Goal: Transaction & Acquisition: Purchase product/service

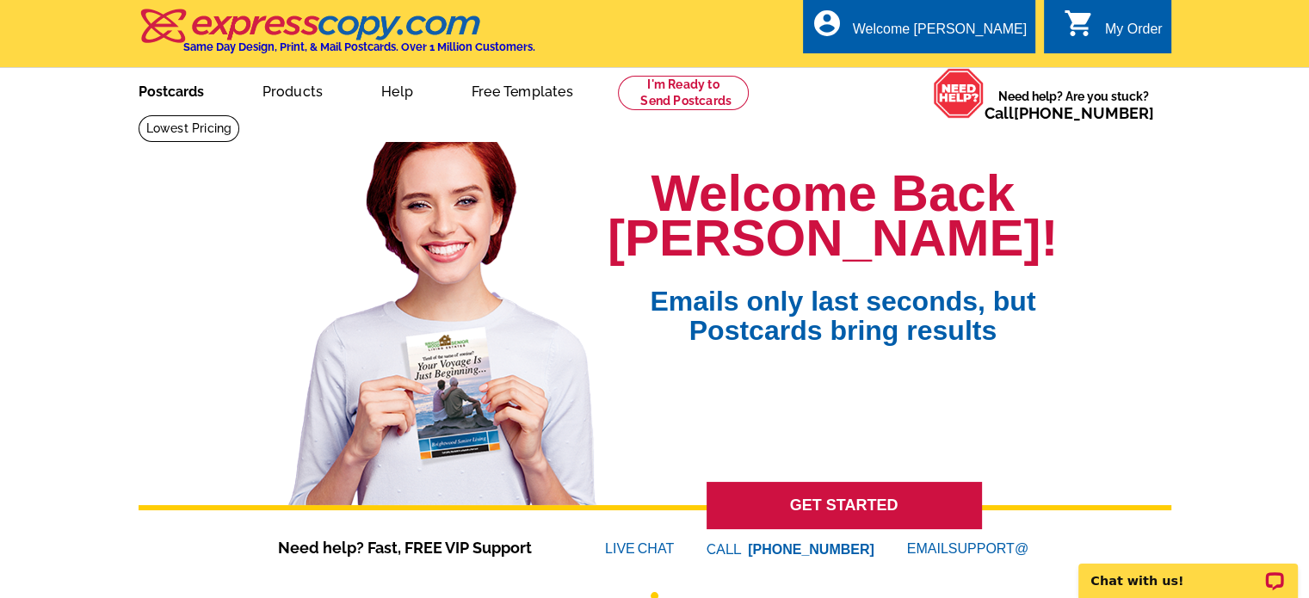
click at [186, 98] on link "Postcards" at bounding box center [171, 90] width 121 height 40
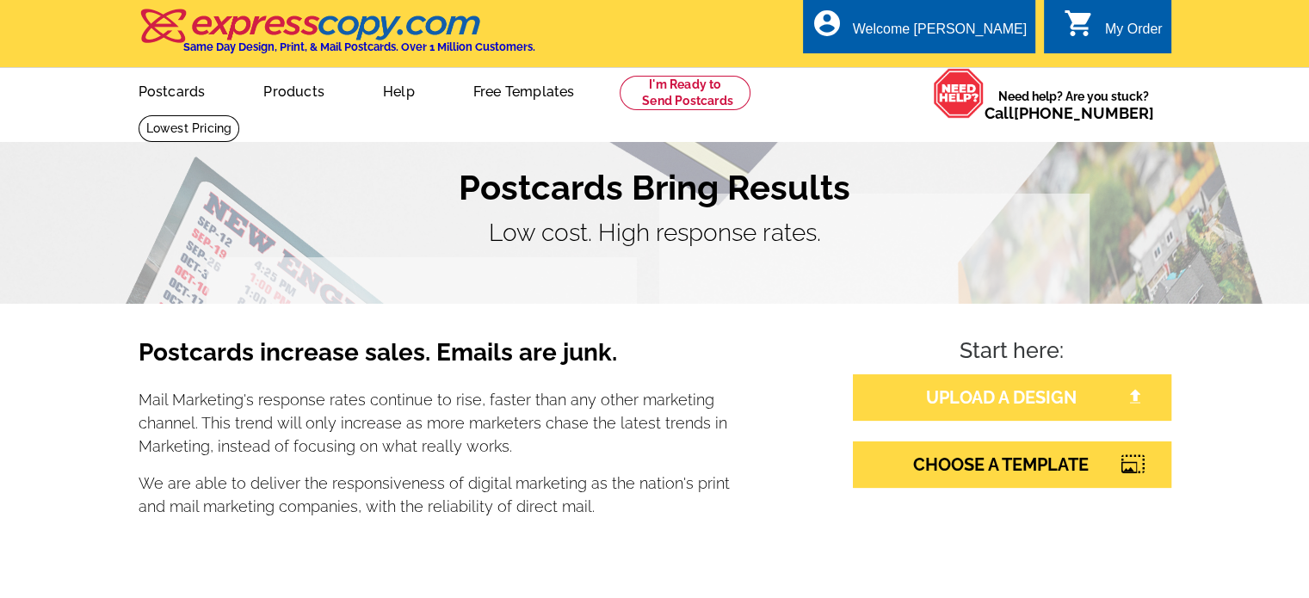
click at [1026, 406] on link "UPLOAD A DESIGN" at bounding box center [1012, 397] width 319 height 46
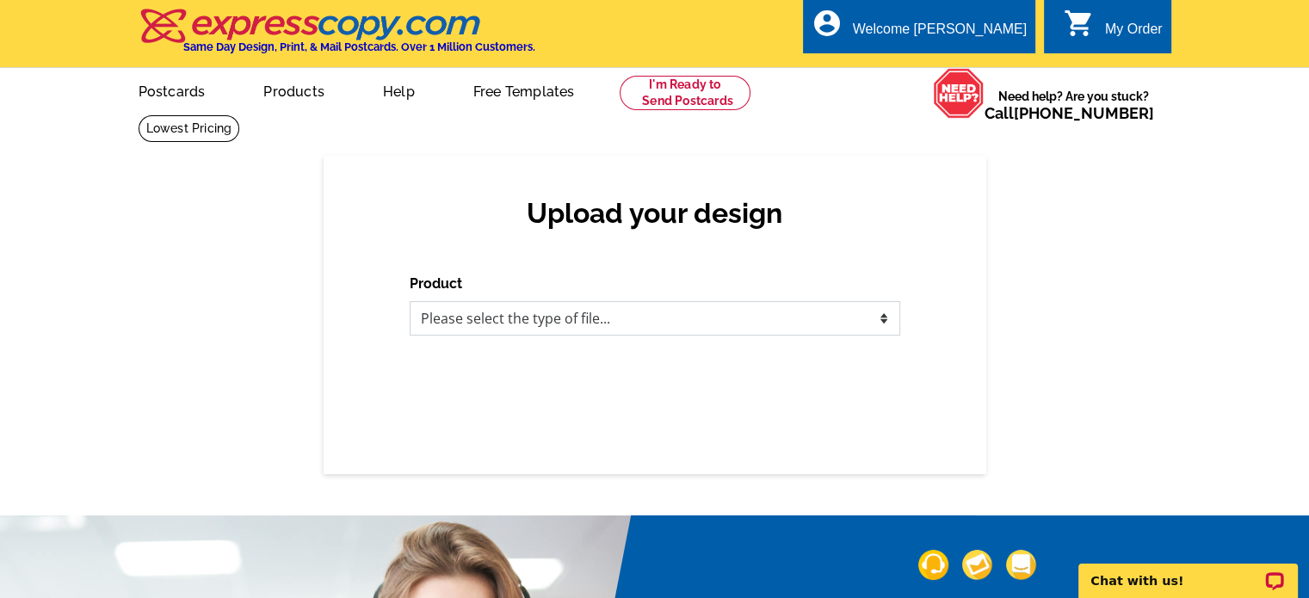
click at [640, 321] on select "Please select the type of file... Postcards Business Cards Letters and flyers G…" at bounding box center [655, 318] width 491 height 34
select select "1"
click at [410, 302] on select "Please select the type of file... Postcards Business Cards Letters and flyers G…" at bounding box center [655, 318] width 491 height 34
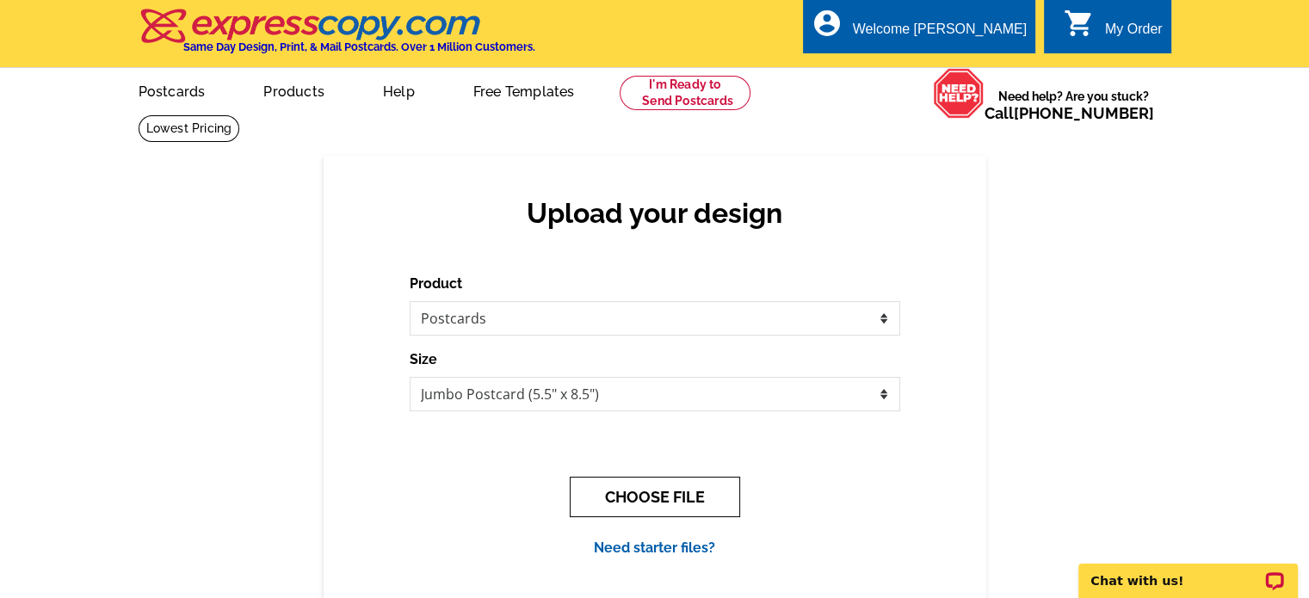
click at [654, 485] on button "CHOOSE FILE" at bounding box center [655, 497] width 170 height 40
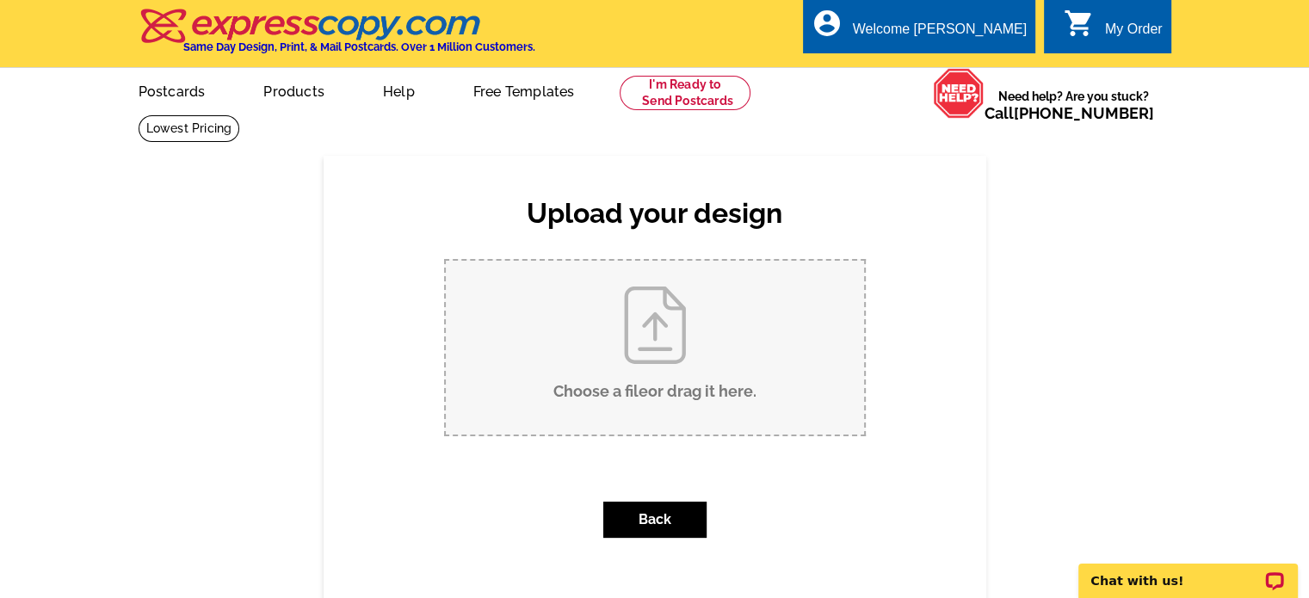
click at [641, 370] on input "Choose a file or drag it here ." at bounding box center [655, 348] width 418 height 174
type input "C:\fakepath\Stats Template 3.pdf"
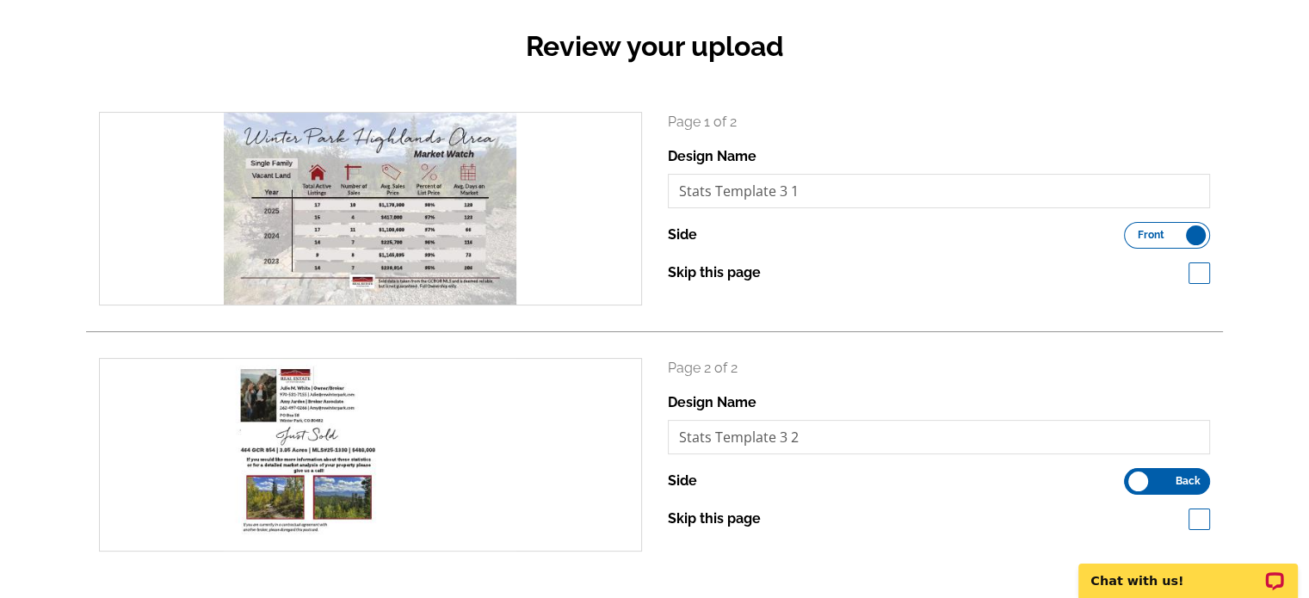
scroll to position [517, 0]
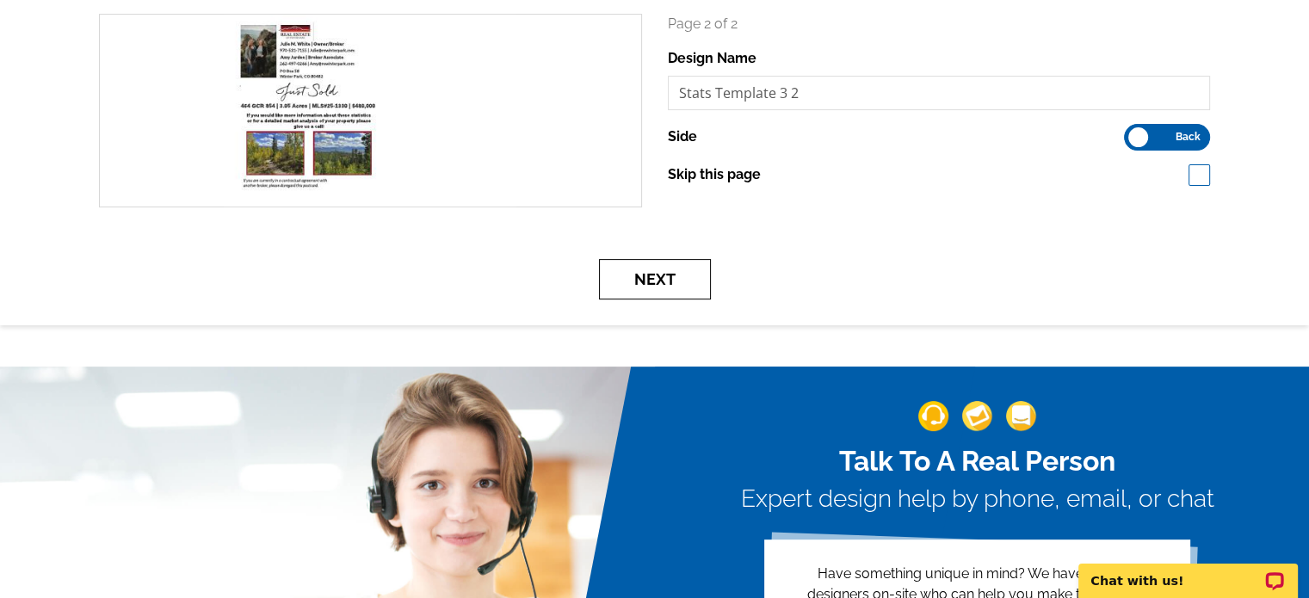
click at [675, 278] on button "Next" at bounding box center [655, 279] width 112 height 40
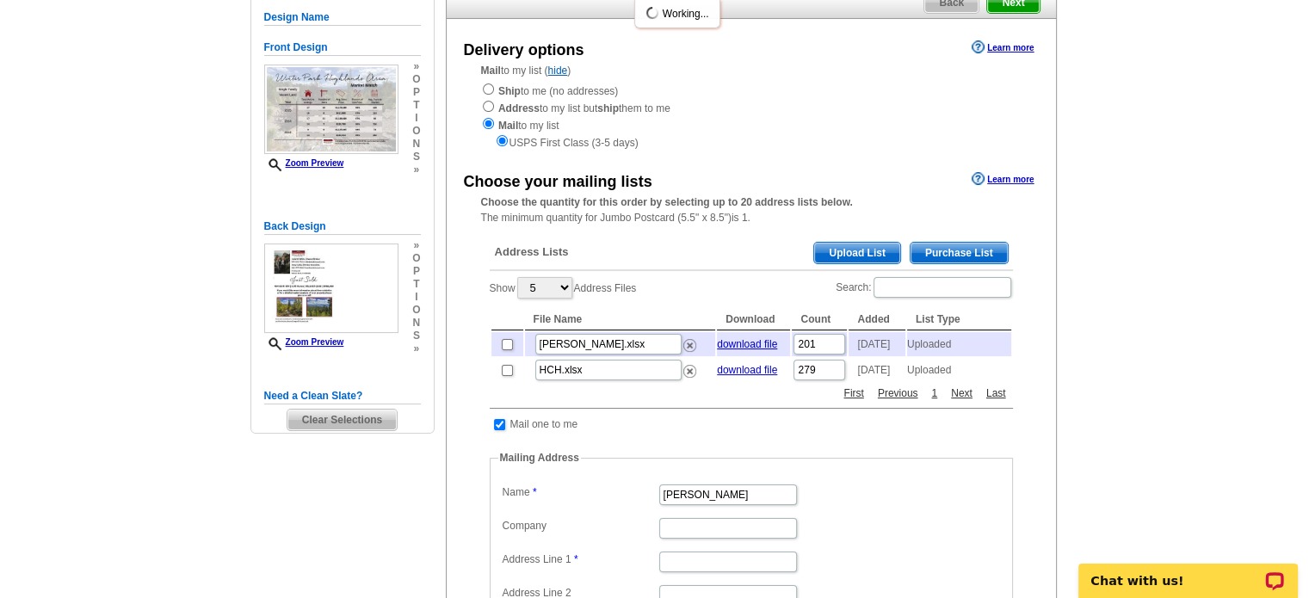
scroll to position [172, 0]
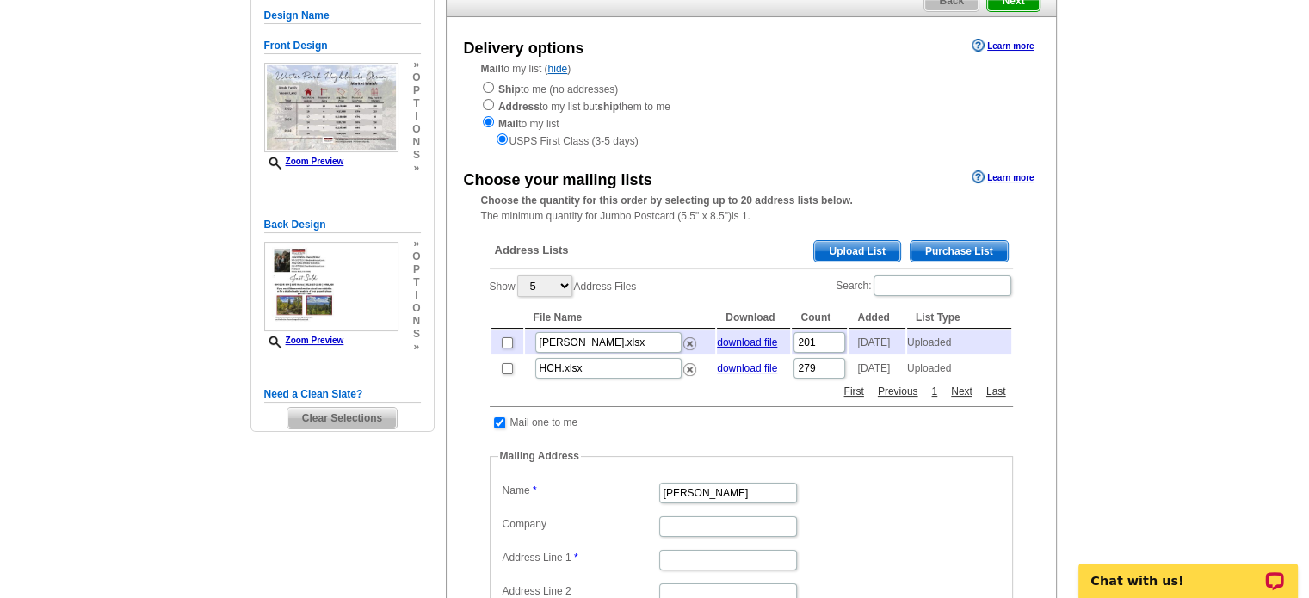
click at [849, 255] on span "Upload List" at bounding box center [856, 251] width 85 height 21
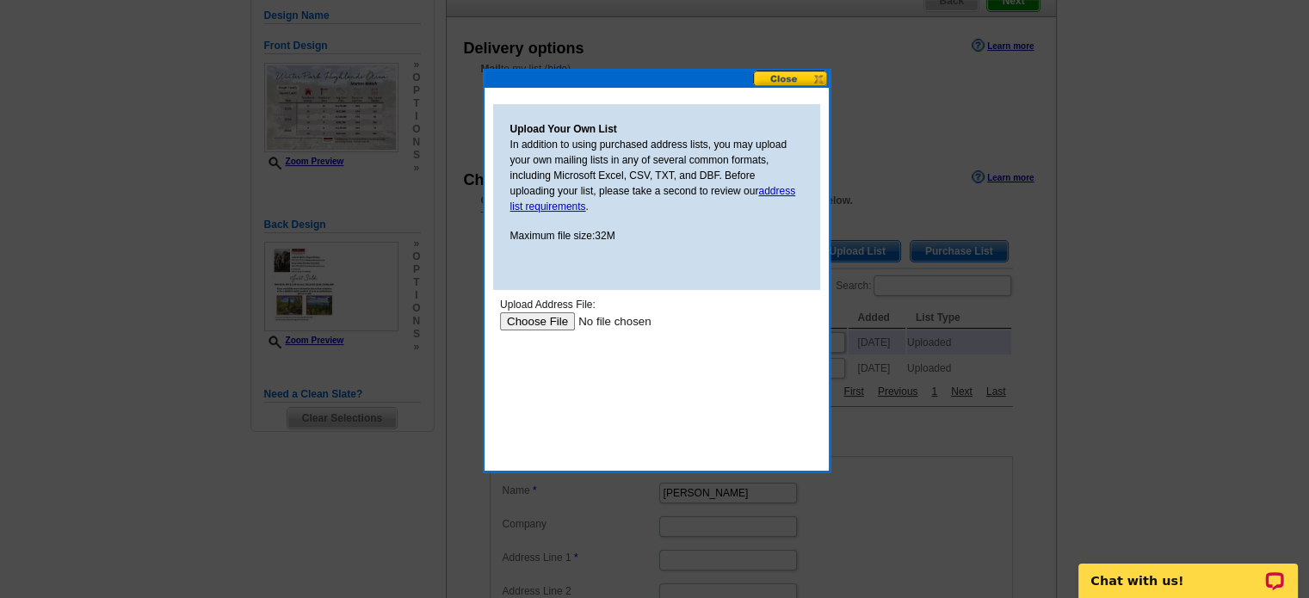
scroll to position [0, 0]
click at [533, 323] on input "file" at bounding box center [608, 322] width 218 height 18
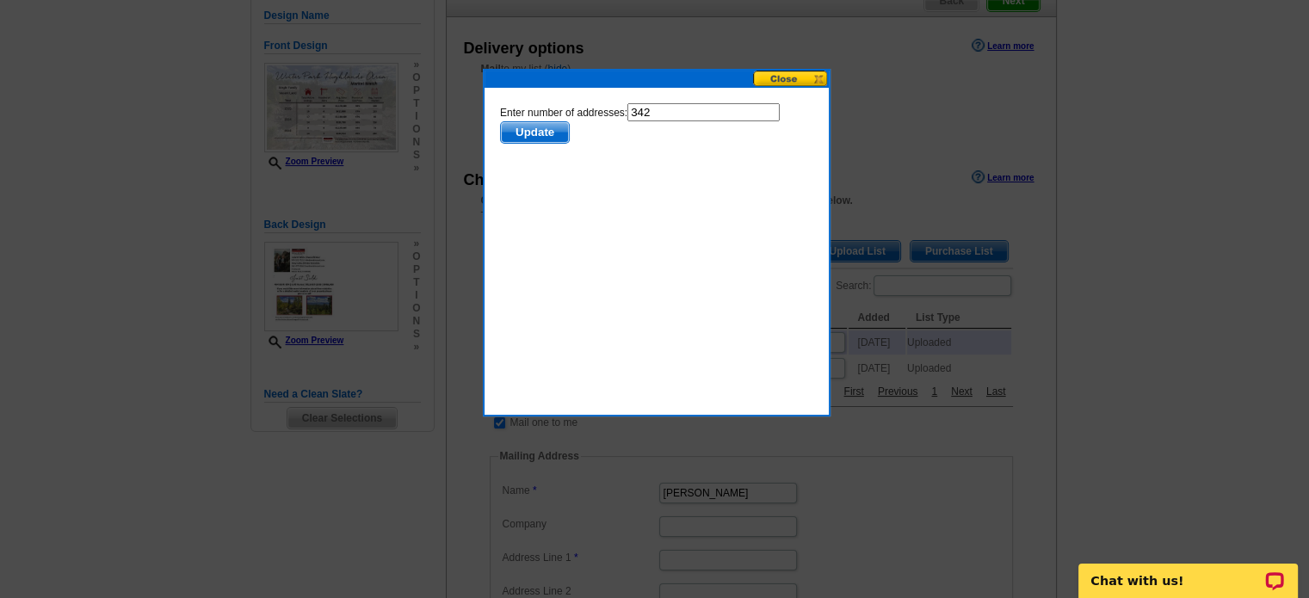
click at [539, 136] on span "Update" at bounding box center [534, 132] width 68 height 21
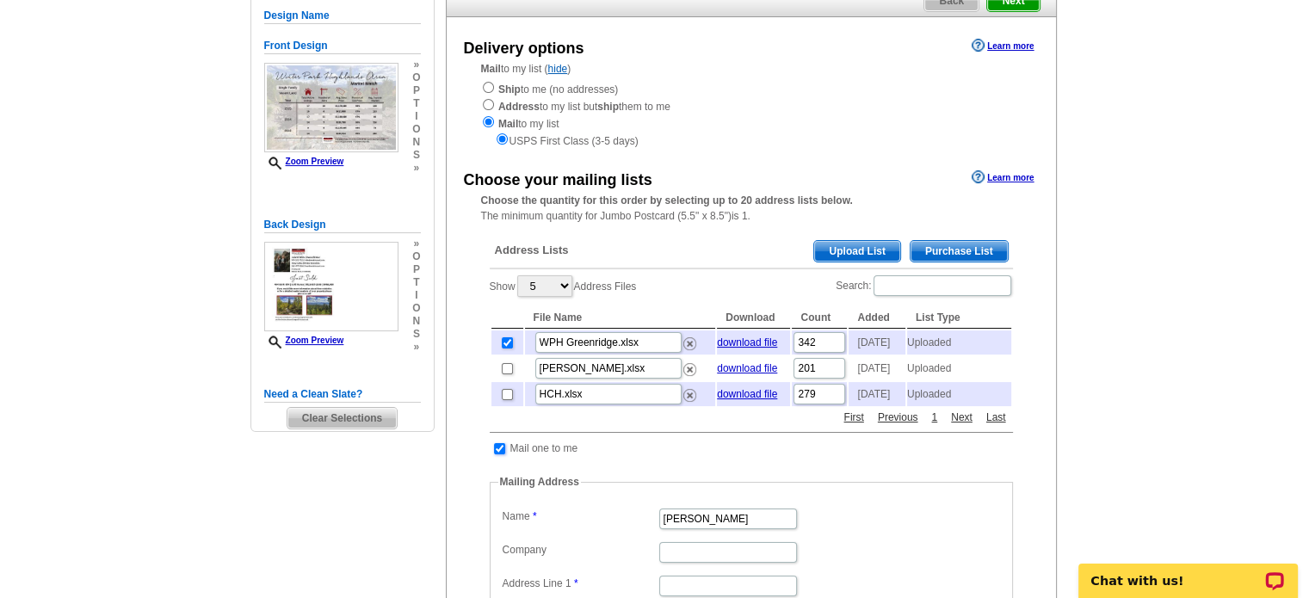
click at [496, 455] on input "checkbox" at bounding box center [499, 448] width 11 height 11
checkbox input "false"
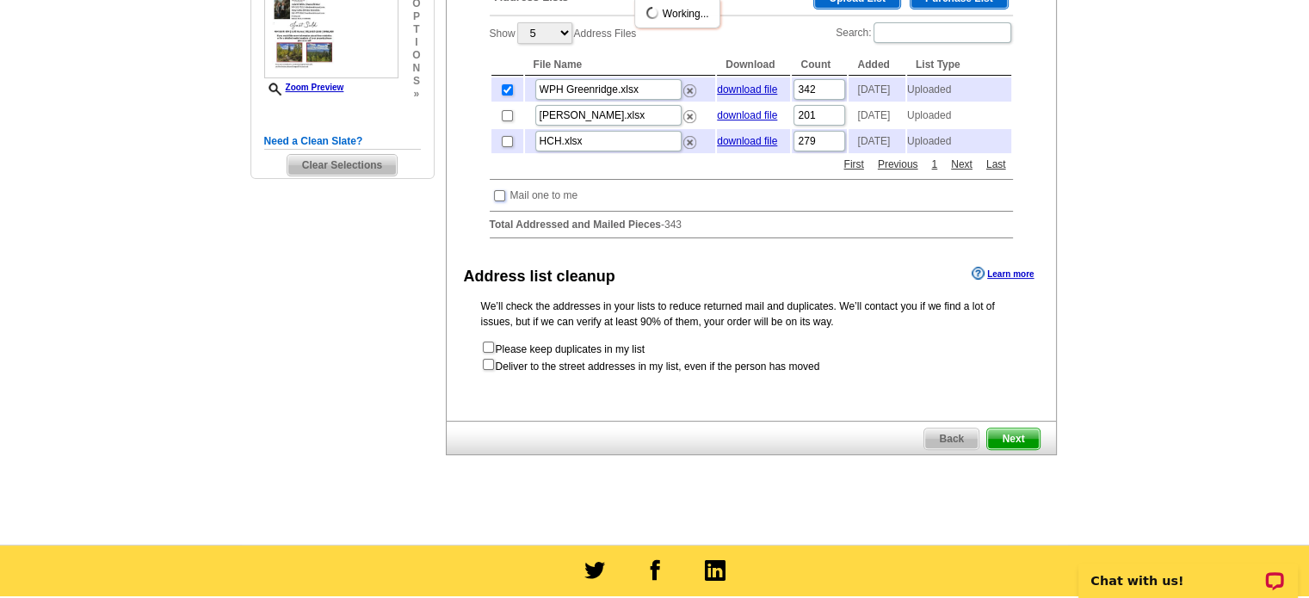
scroll to position [430, 0]
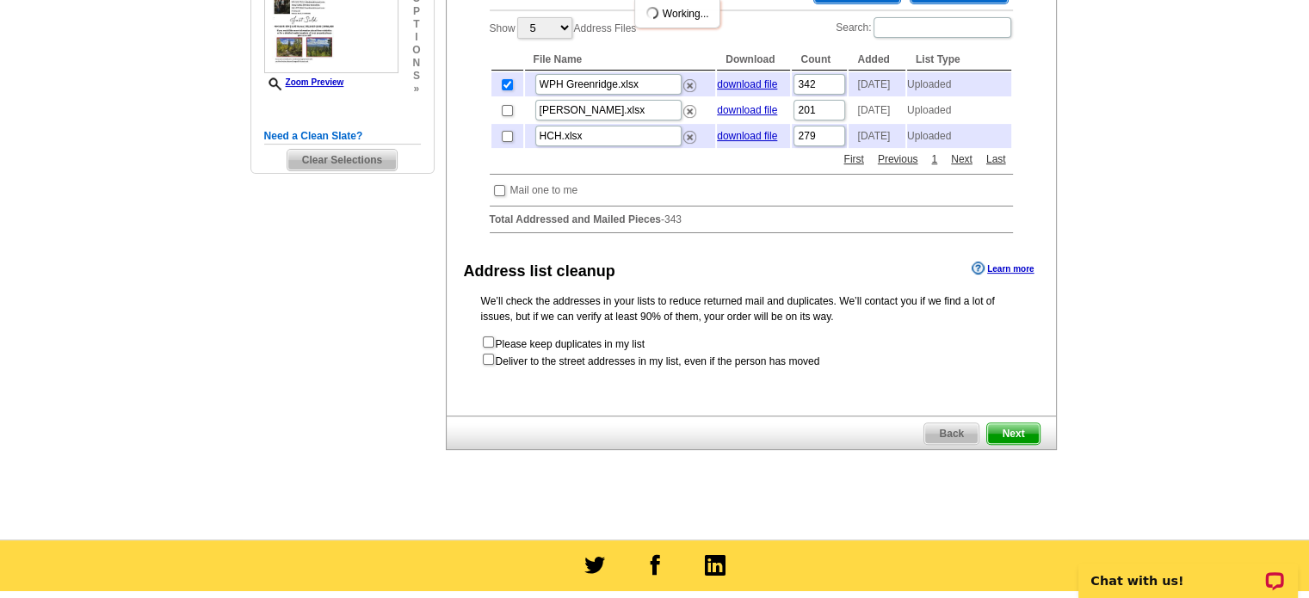
click at [1030, 444] on span "Next" at bounding box center [1013, 434] width 52 height 21
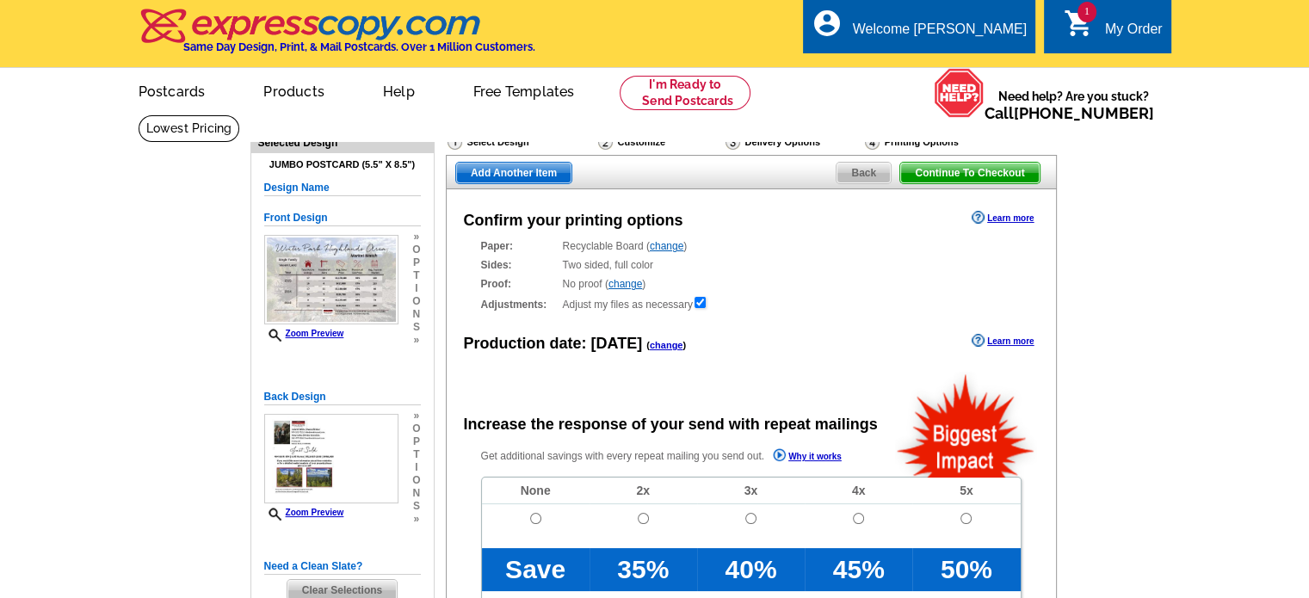
radio input "false"
click at [528, 523] on td at bounding box center [536, 526] width 108 height 44
click at [527, 519] on td at bounding box center [536, 526] width 108 height 44
click at [534, 518] on input "radio" at bounding box center [535, 518] width 11 height 11
radio input "true"
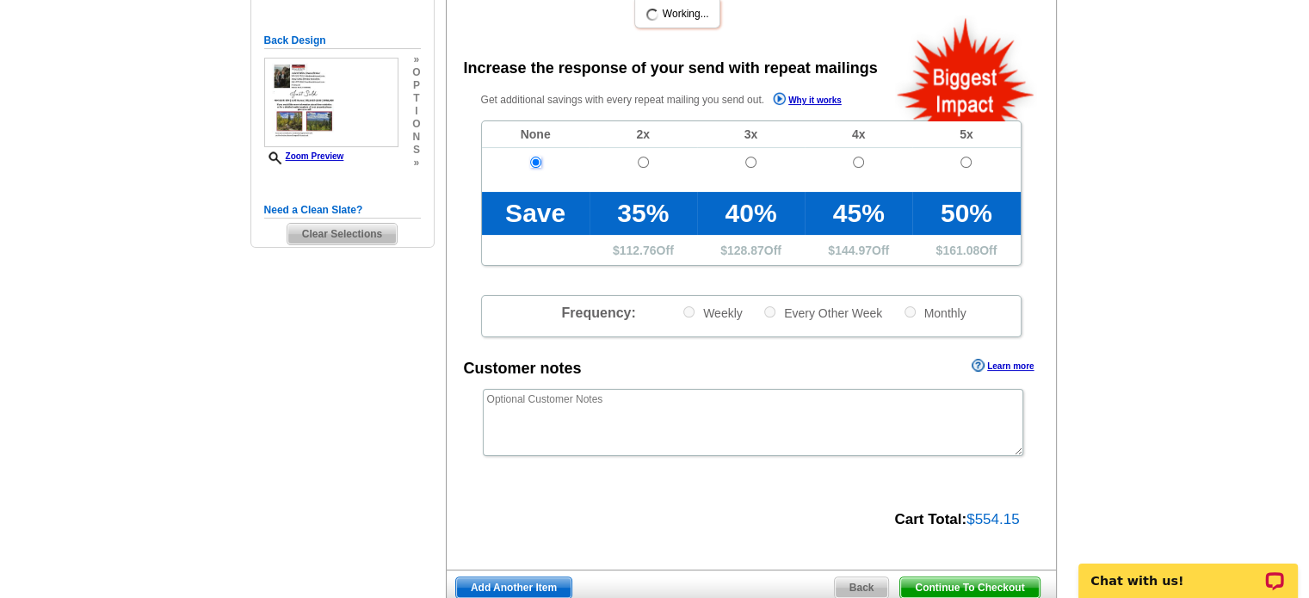
scroll to position [517, 0]
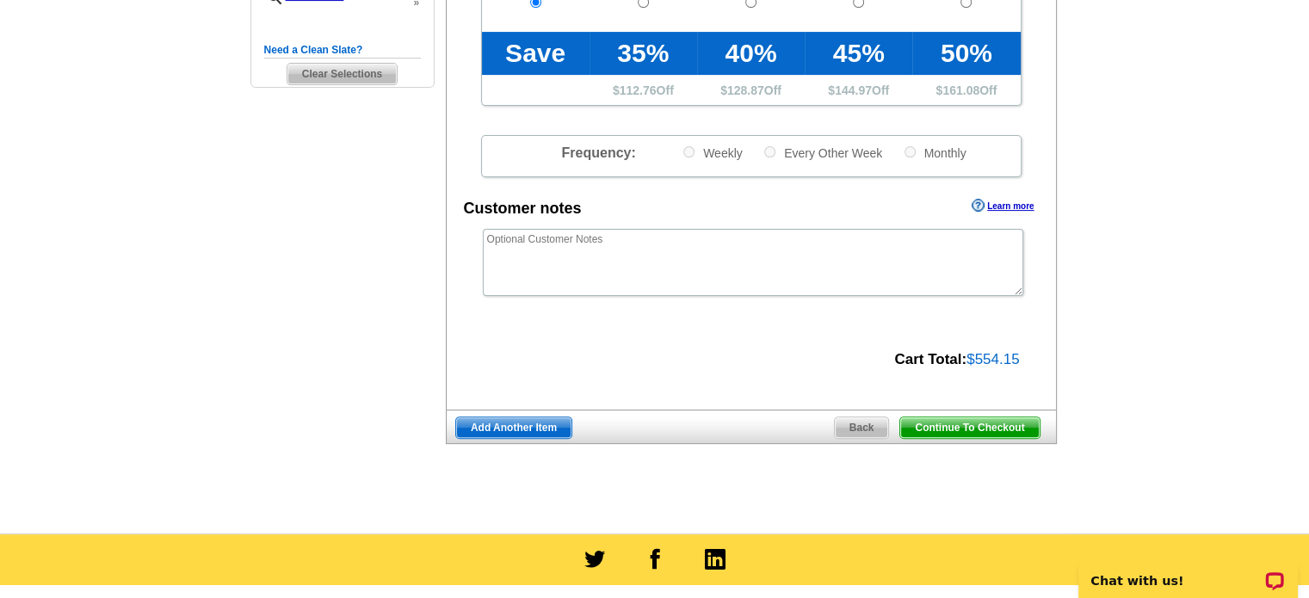
click at [968, 430] on span "Continue To Checkout" at bounding box center [970, 428] width 139 height 21
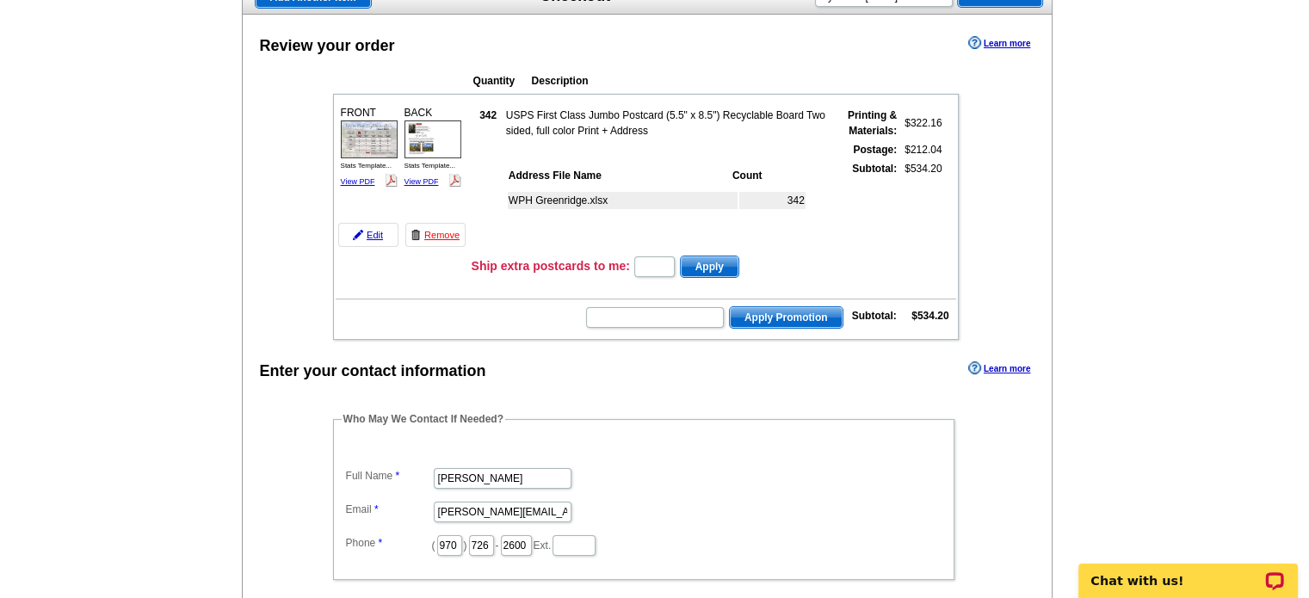
scroll to position [172, 0]
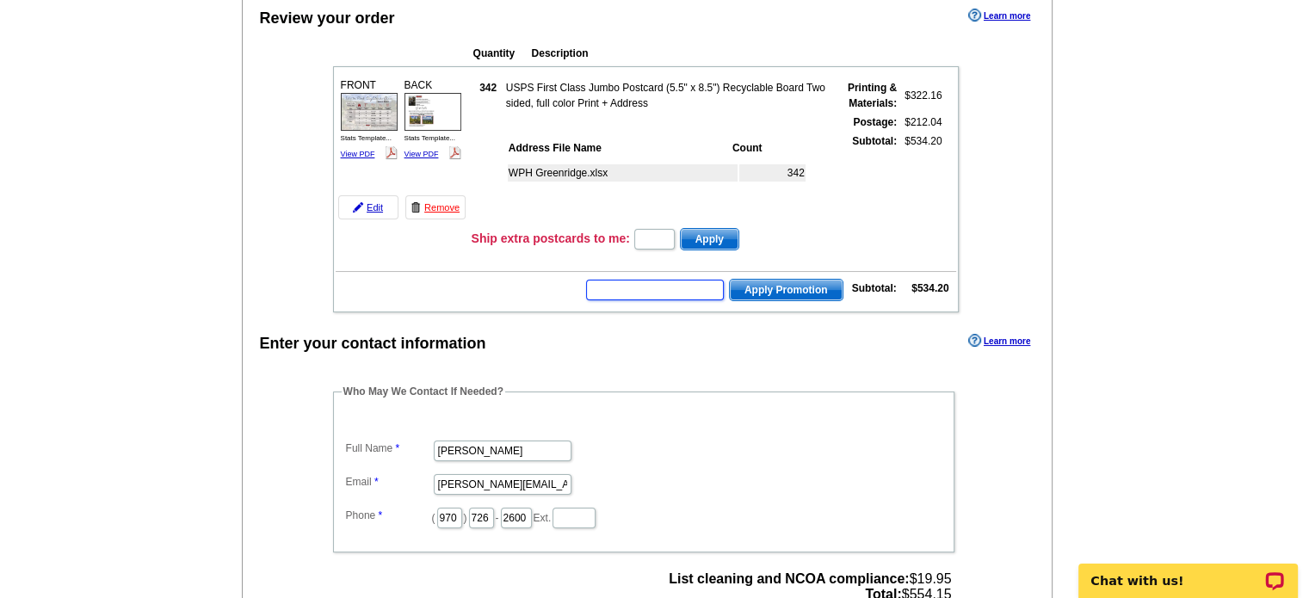
click at [669, 291] on input "text" at bounding box center [655, 290] width 138 height 21
type input "GROW0825"
click at [787, 284] on span "Apply Promotion" at bounding box center [786, 290] width 113 height 21
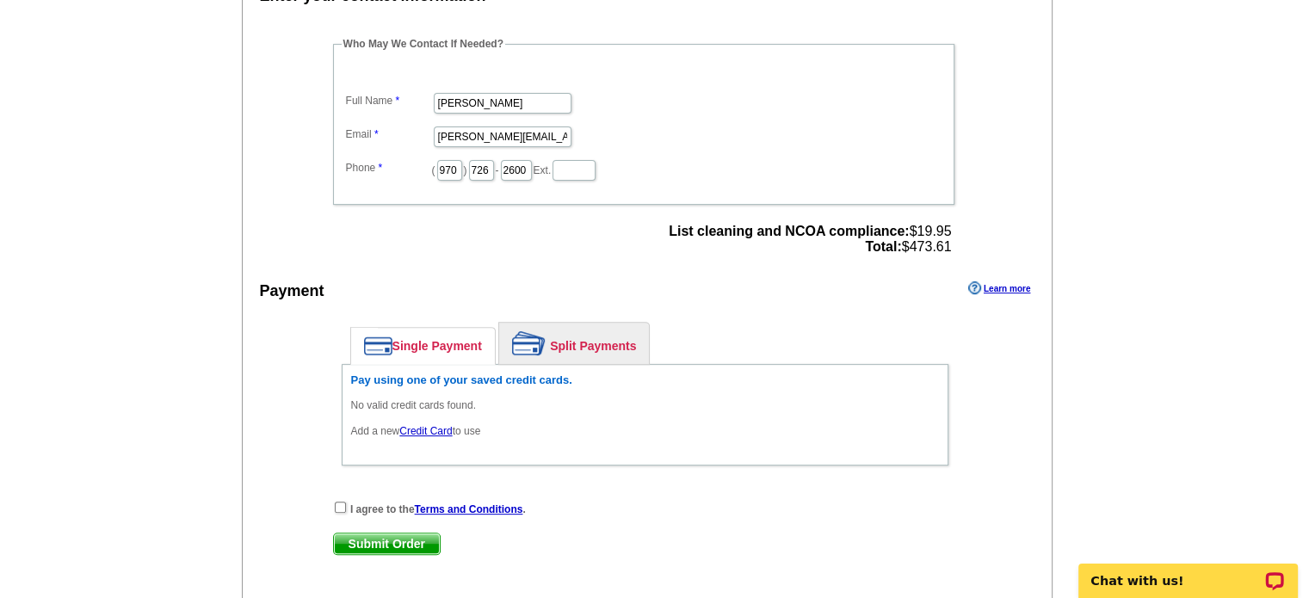
scroll to position [603, 0]
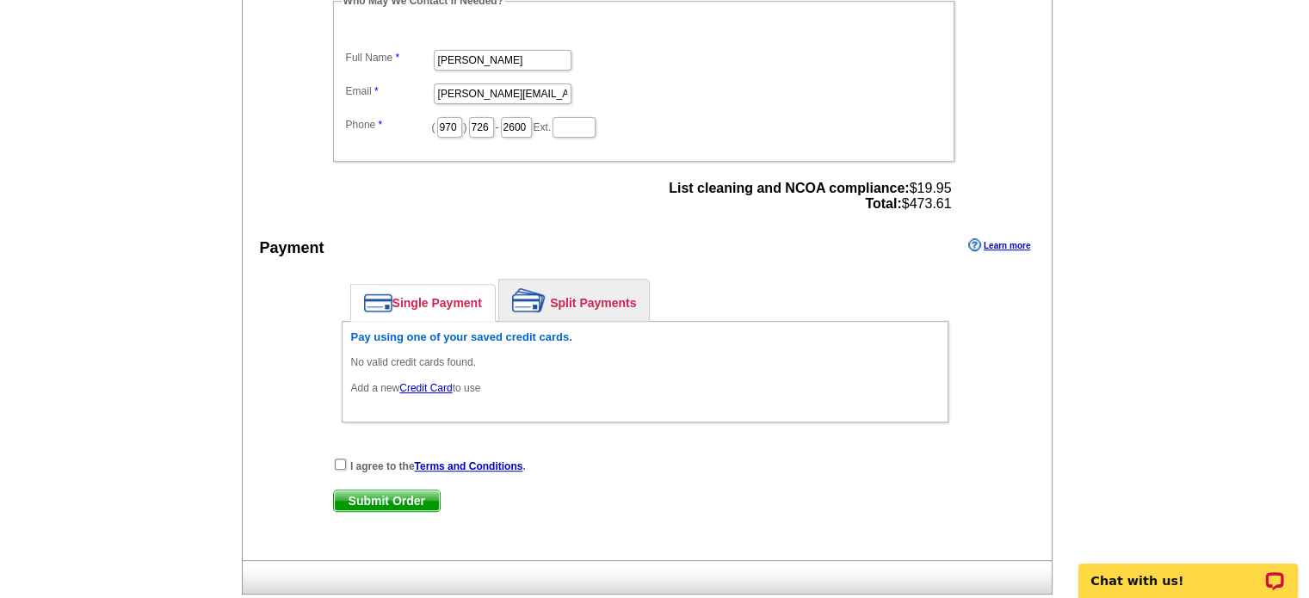
click at [437, 384] on link "Credit Card" at bounding box center [425, 388] width 53 height 12
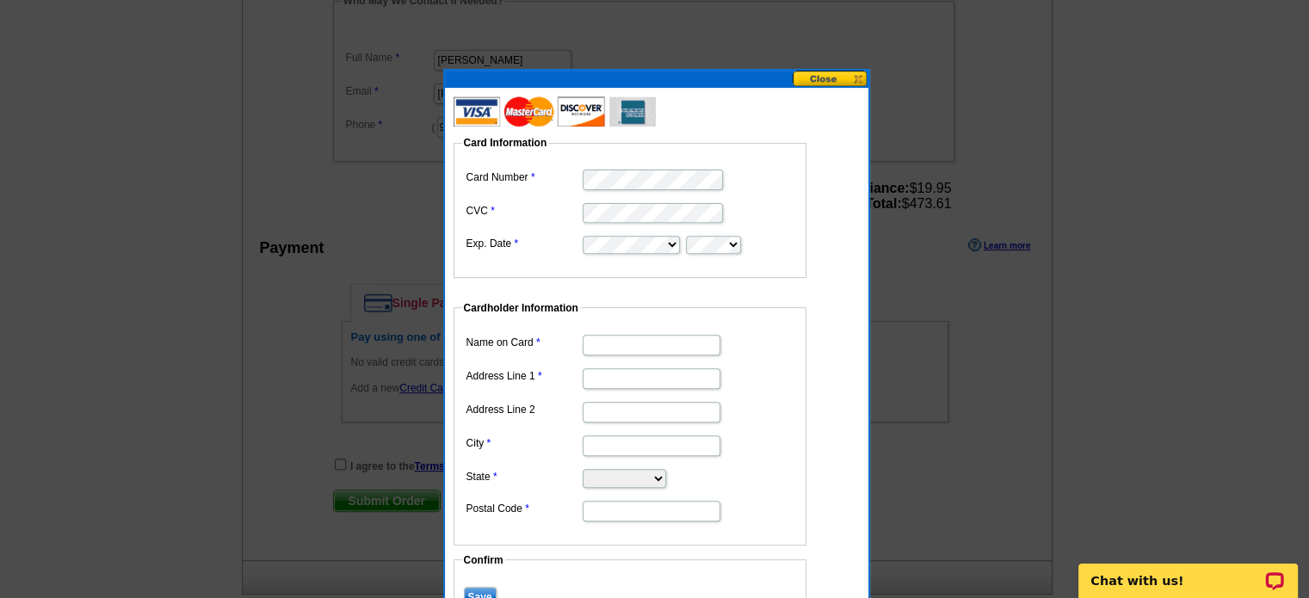
click at [651, 352] on input "Name on Card" at bounding box center [652, 345] width 138 height 21
type input "Julie White"
click at [631, 381] on input "Address Line 1" at bounding box center [652, 378] width 138 height 21
type input "PO Box 703"
type input "Winter Park"
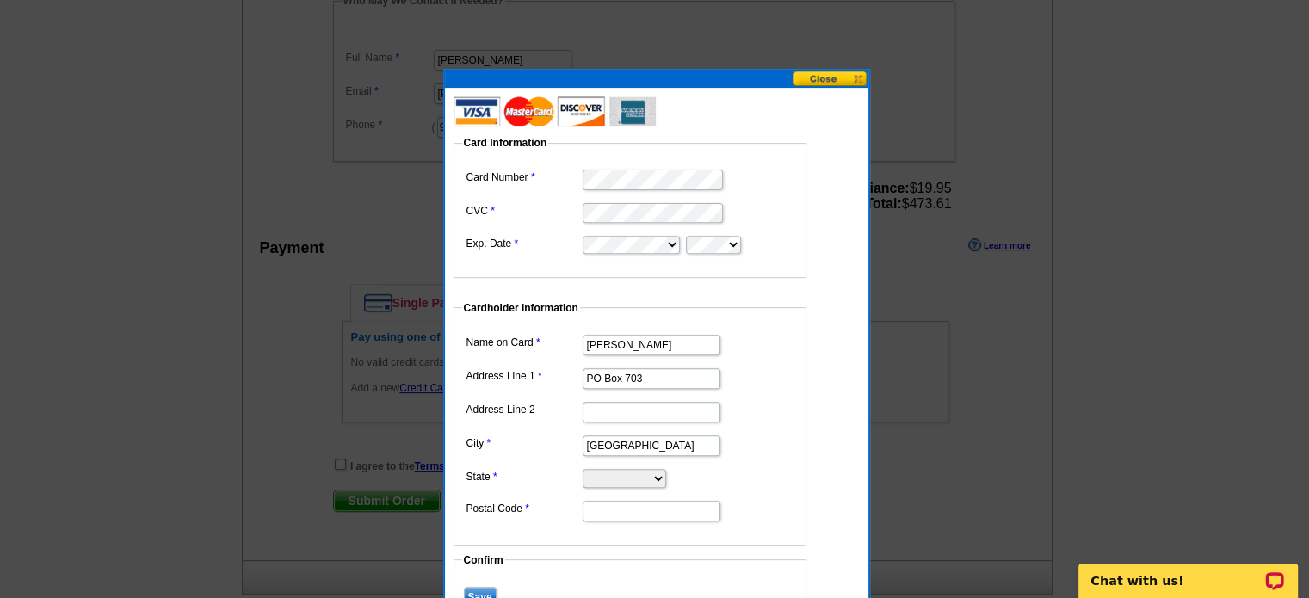
select select "CO"
type input "80482"
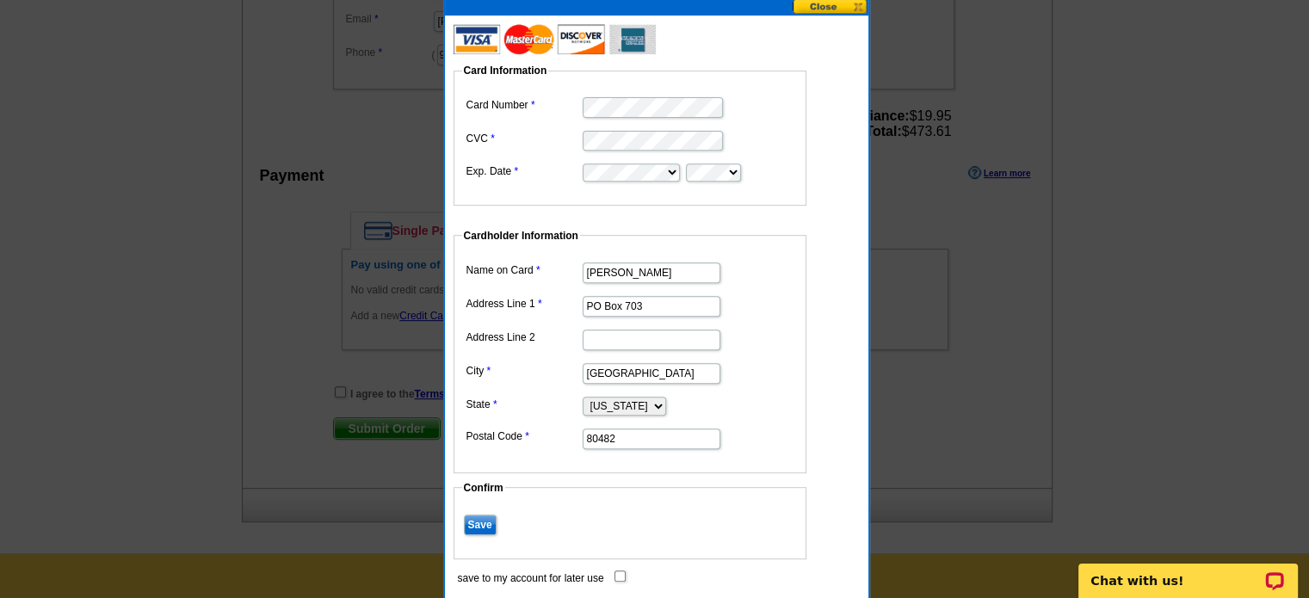
scroll to position [861, 0]
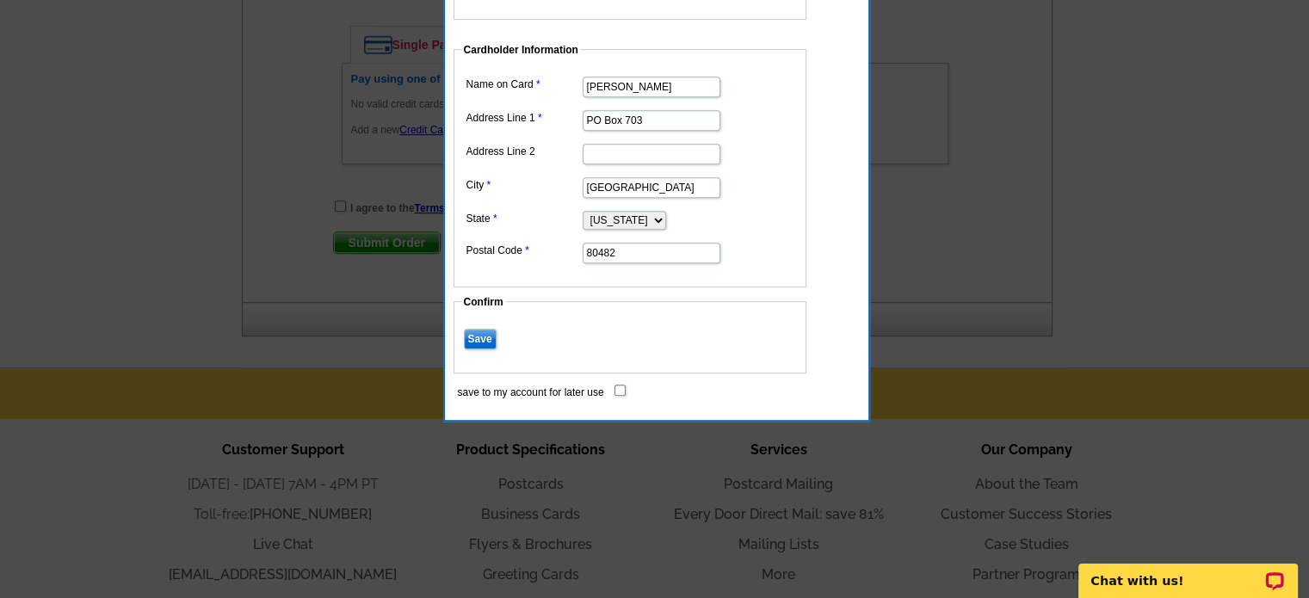
click at [492, 338] on input "Save" at bounding box center [480, 339] width 33 height 21
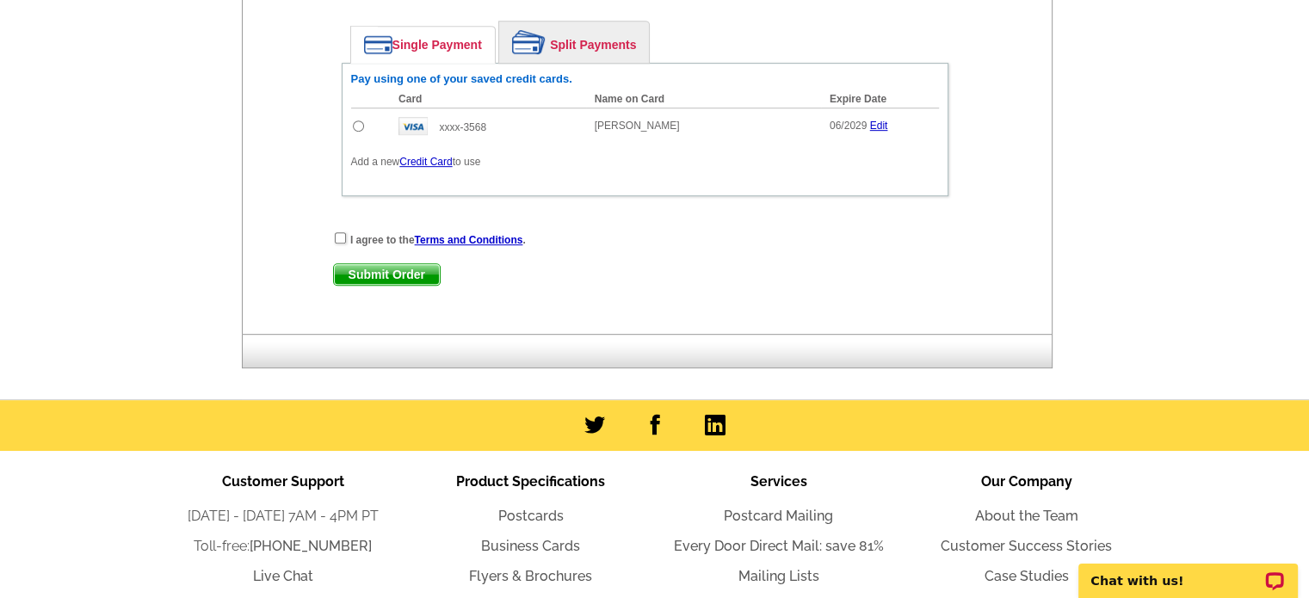
click at [356, 121] on input "radio" at bounding box center [358, 126] width 11 height 11
radio input "true"
click at [337, 232] on input "checkbox" at bounding box center [340, 237] width 11 height 11
checkbox input "true"
click at [358, 271] on span "Submit Order" at bounding box center [387, 274] width 106 height 21
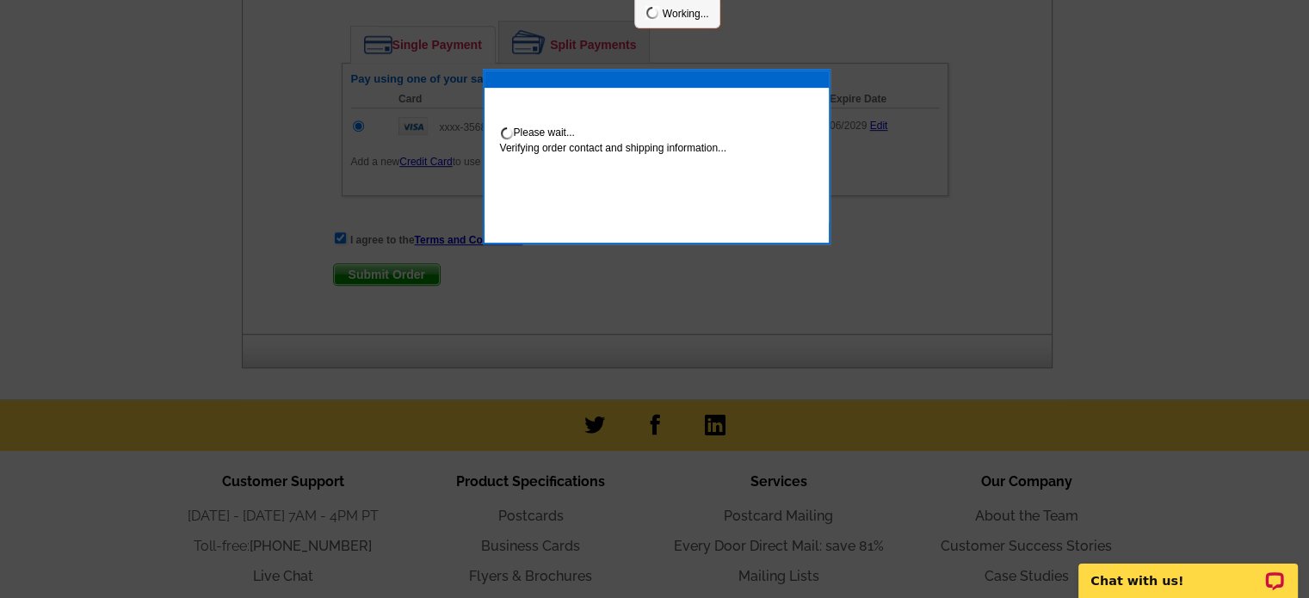
scroll to position [947, 0]
